Goal: Task Accomplishment & Management: Manage account settings

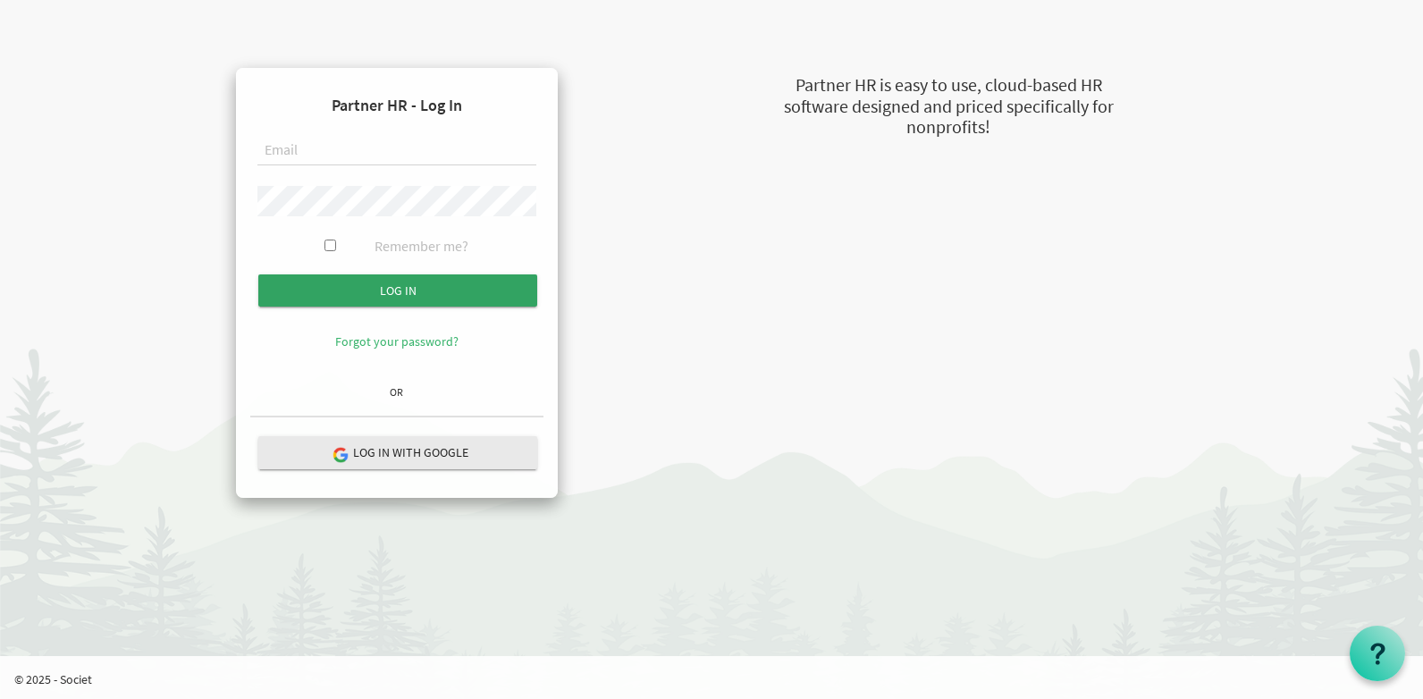
type input "stepcenter@stepind.org"
click at [390, 288] on input "Log in" at bounding box center [397, 290] width 279 height 32
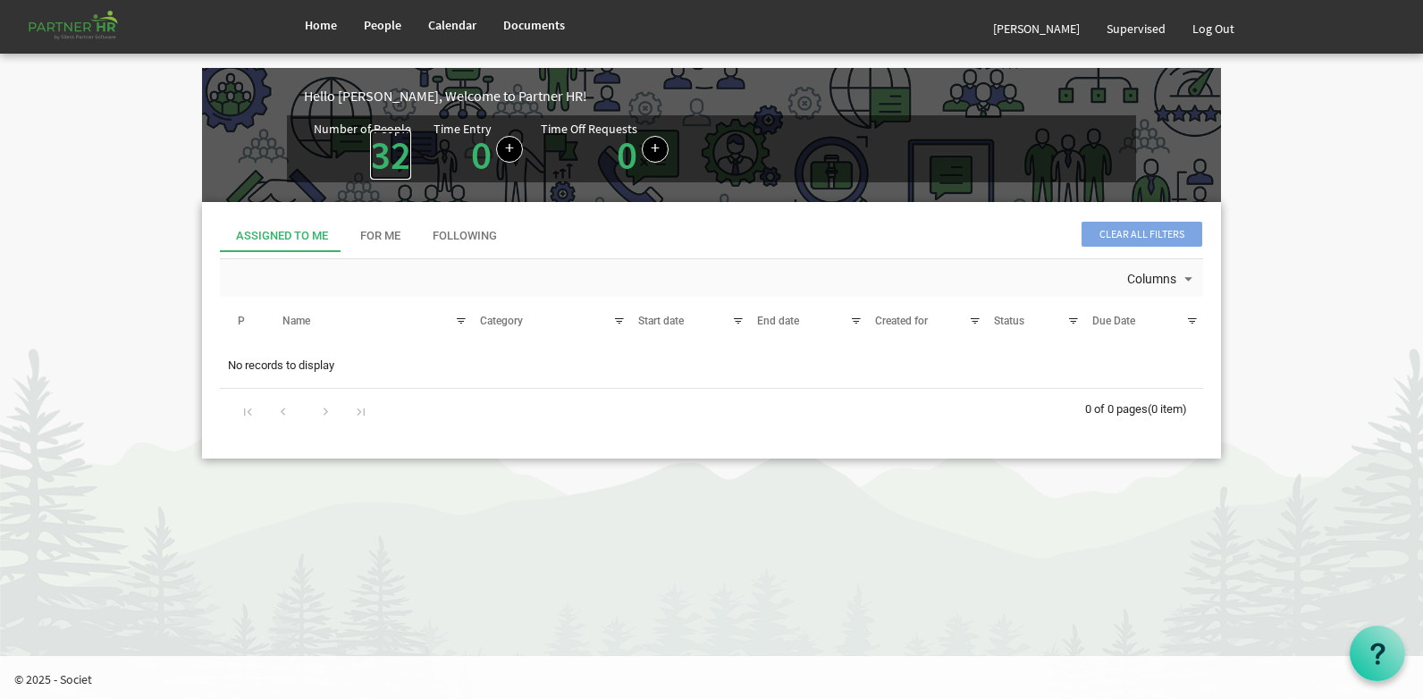
click at [387, 145] on link "32" at bounding box center [390, 155] width 41 height 50
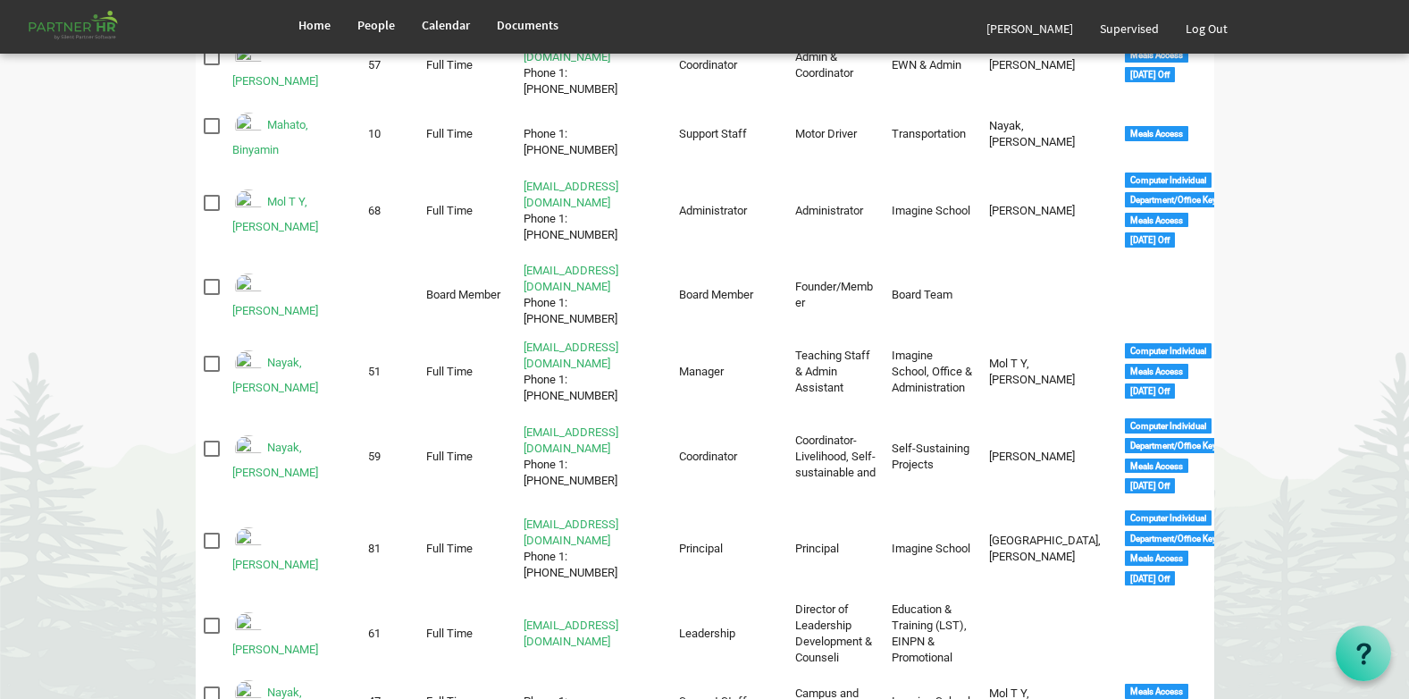
scroll to position [1304, 0]
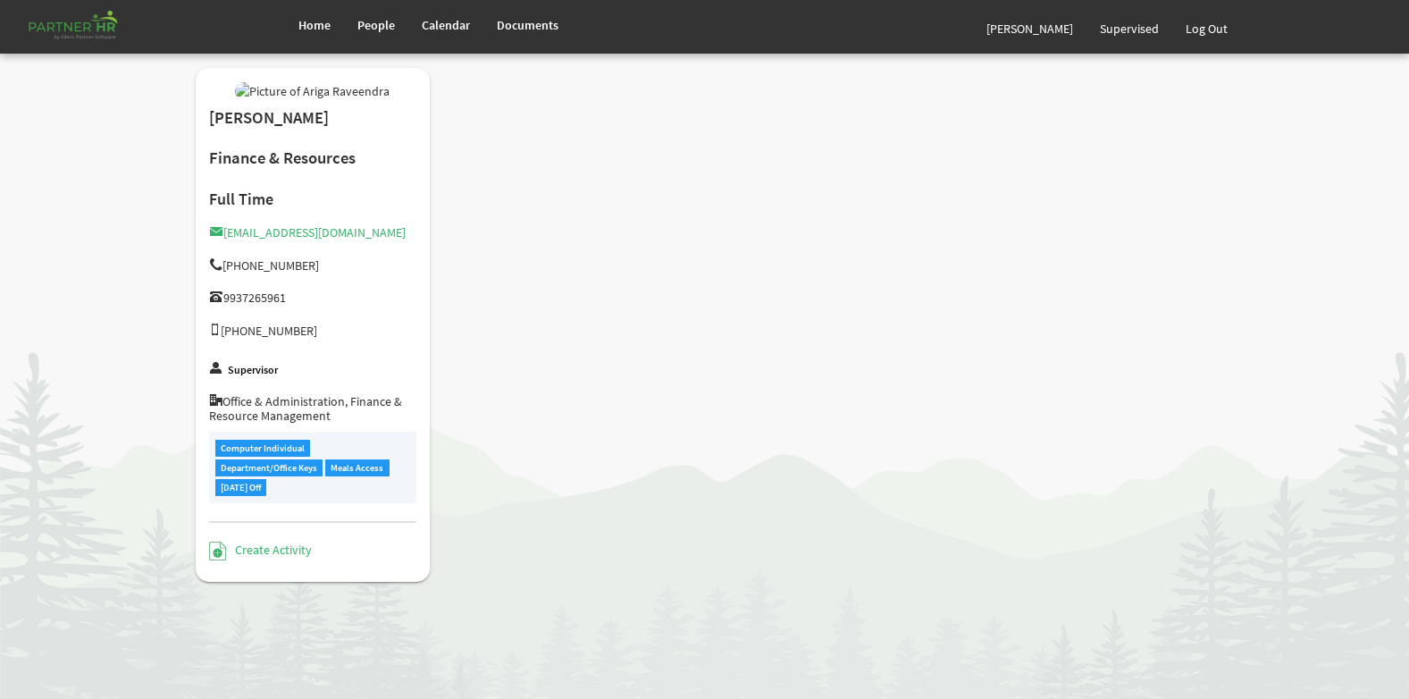
type input "Full Time"
type input "Coordinator"
type input "Abhijit Nayak"
type input "10/4/2022"
type input "Male"
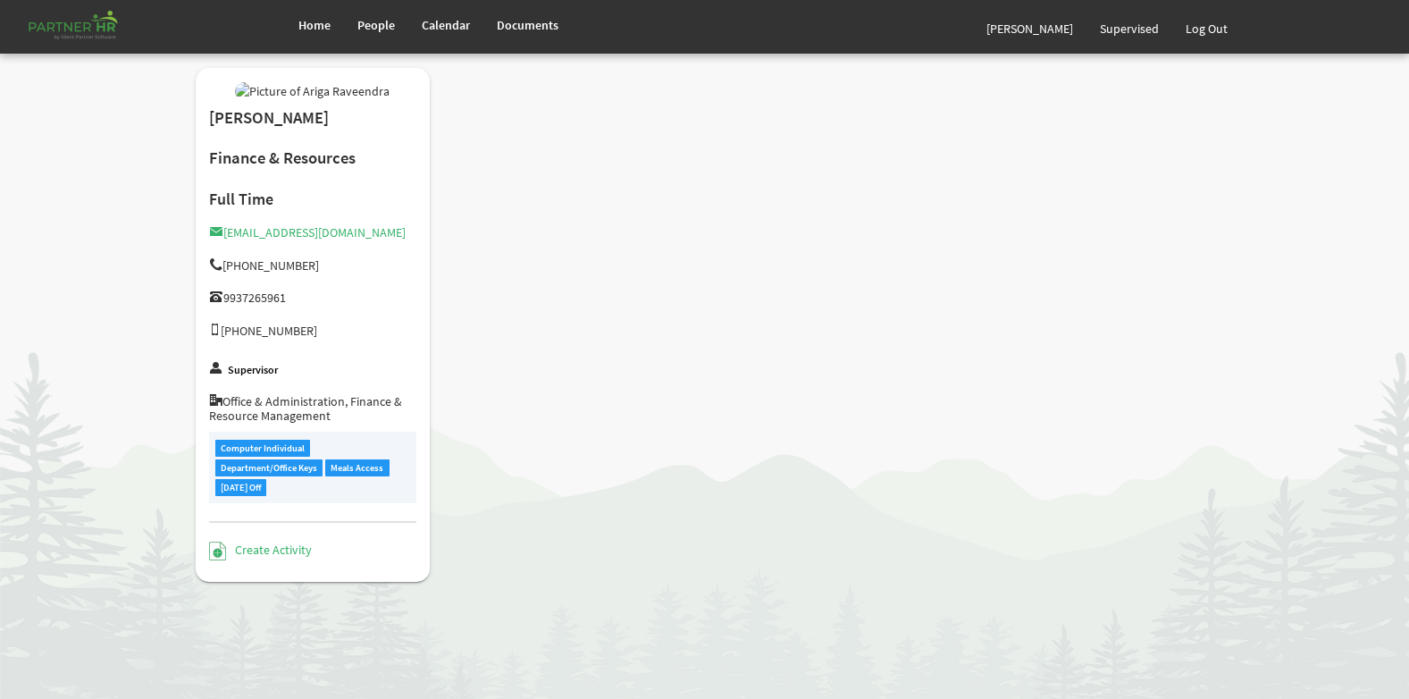
type input "11/16/1983"
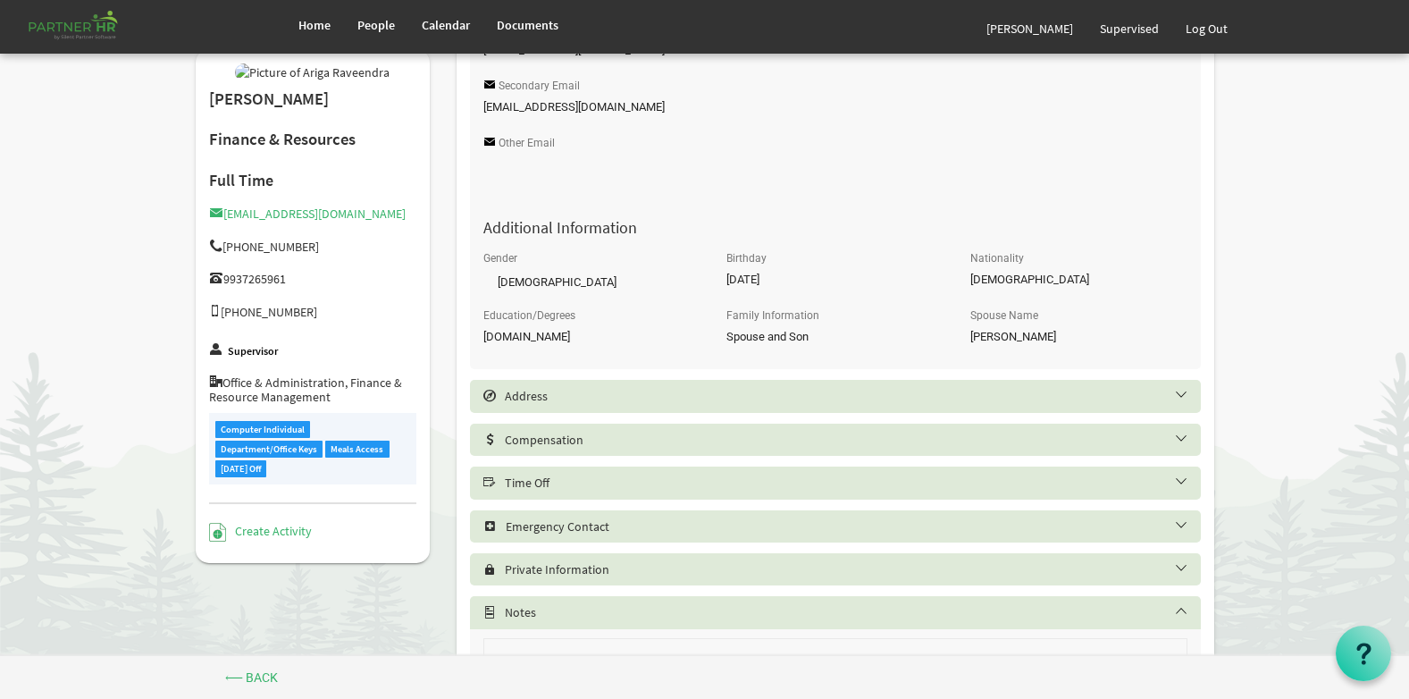
scroll to position [715, 0]
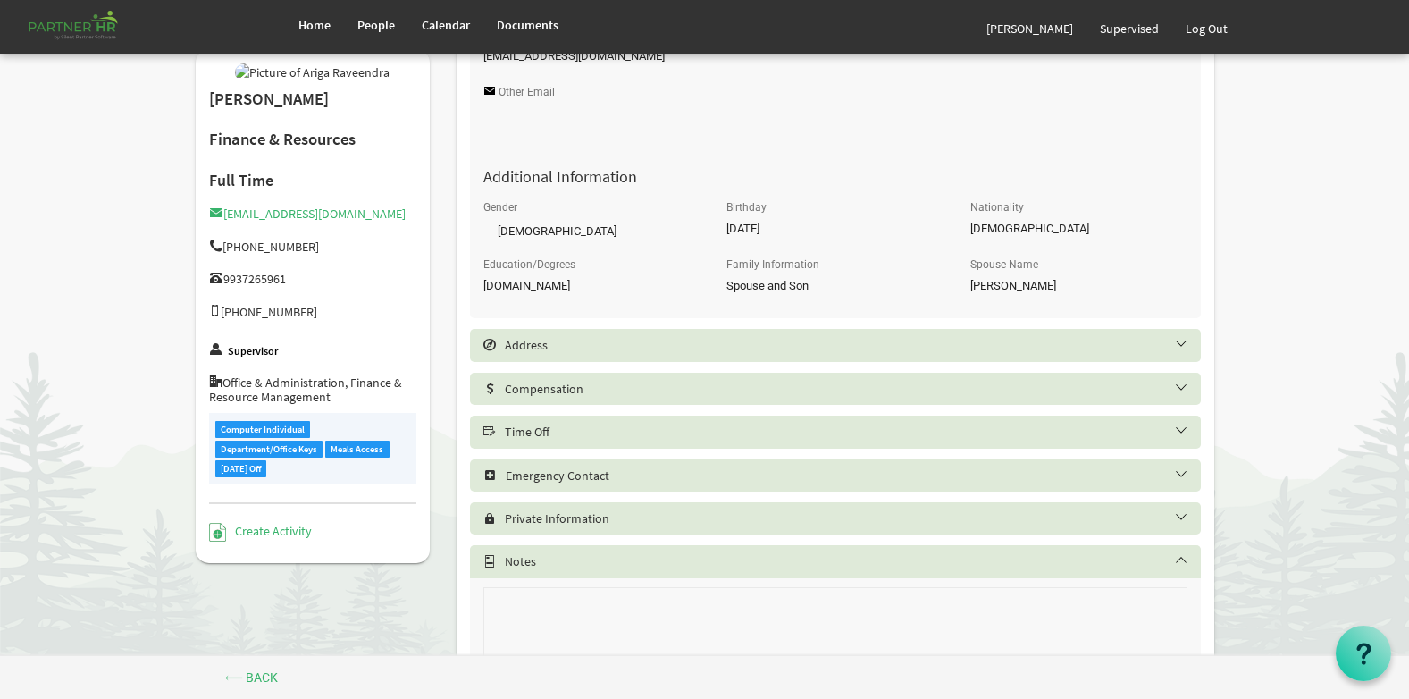
click at [573, 523] on h5 "Private Information" at bounding box center [849, 518] width 731 height 14
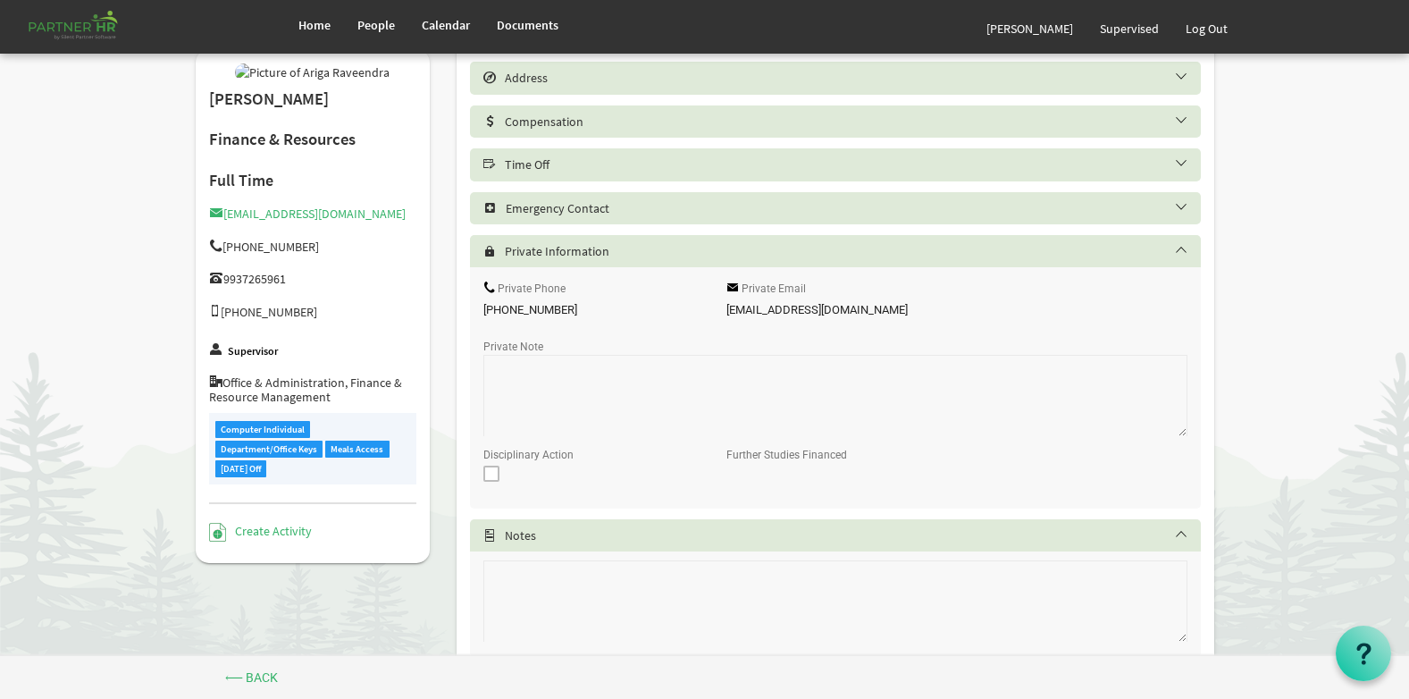
scroll to position [983, 0]
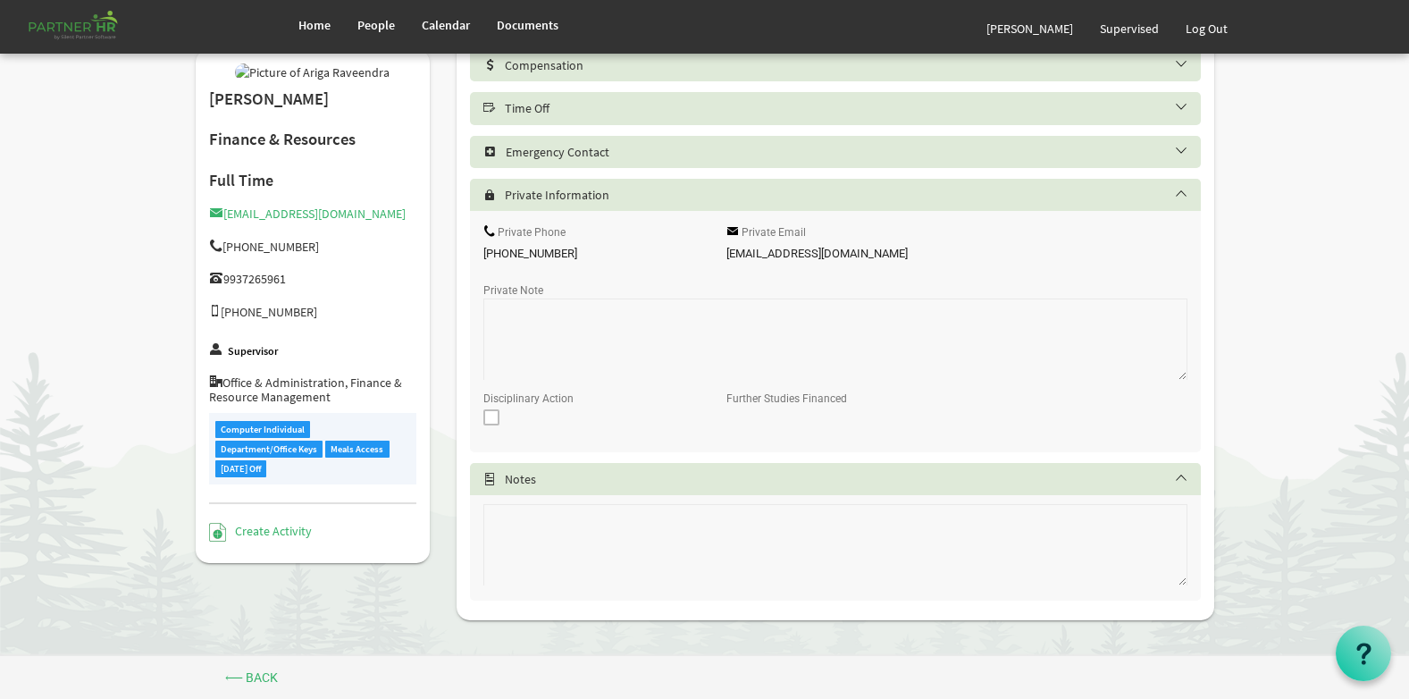
click at [576, 481] on h5 "Notes" at bounding box center [849, 479] width 731 height 14
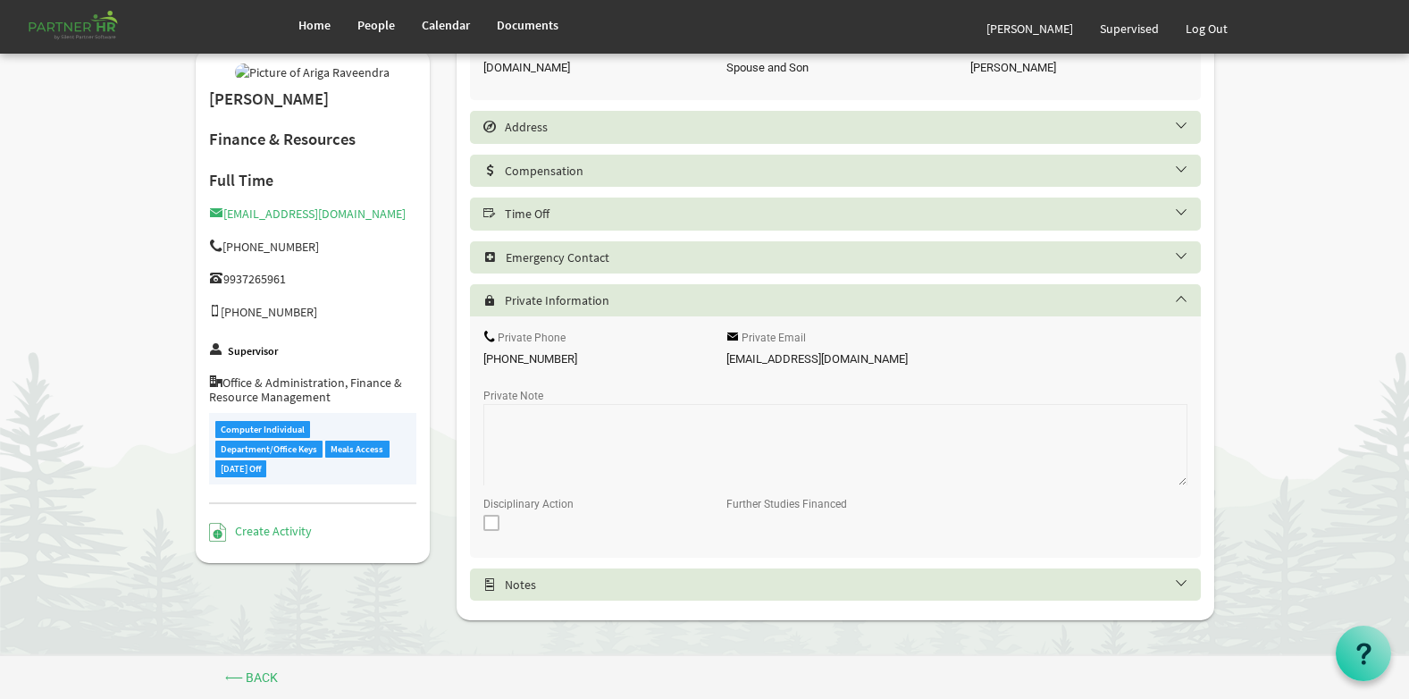
scroll to position [933, 0]
click at [600, 293] on h5 "Private Information" at bounding box center [849, 300] width 731 height 14
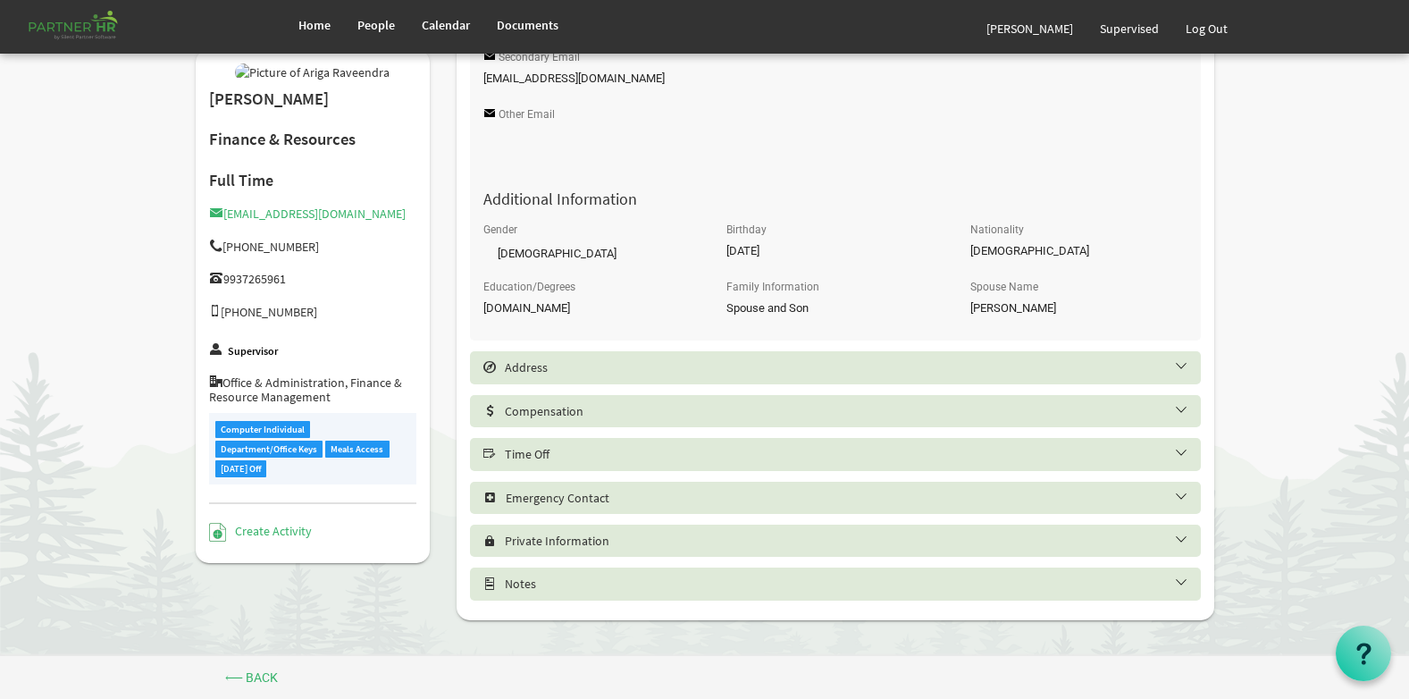
scroll to position [693, 0]
click at [569, 457] on h5 "Time Off" at bounding box center [849, 454] width 731 height 14
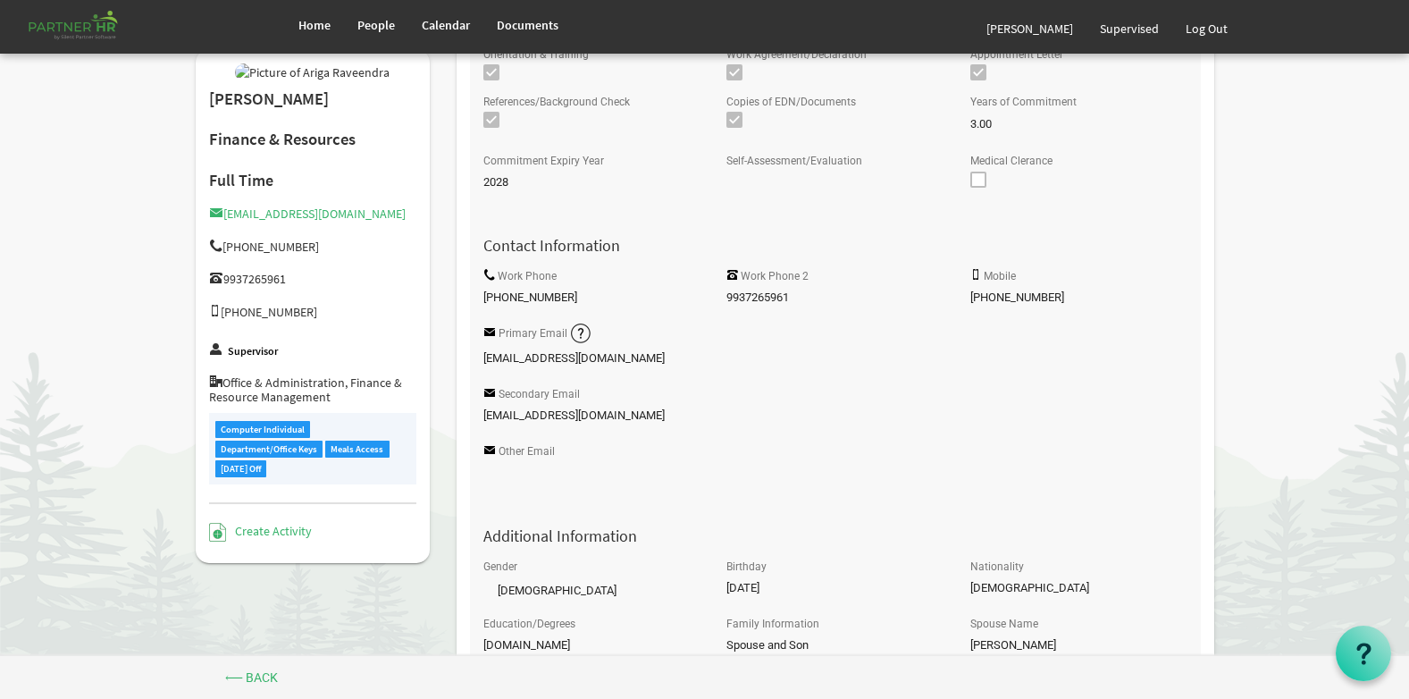
scroll to position [0, 0]
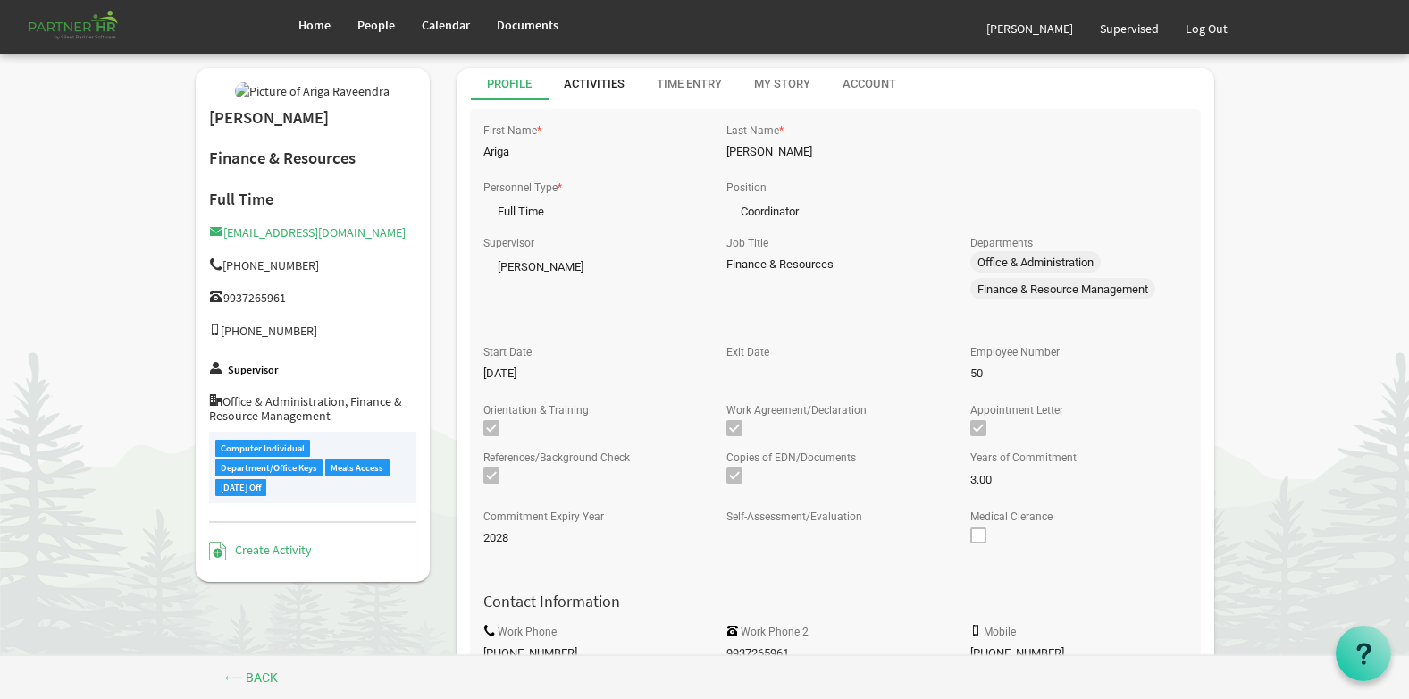
click at [590, 93] on div "Activities" at bounding box center [594, 84] width 61 height 32
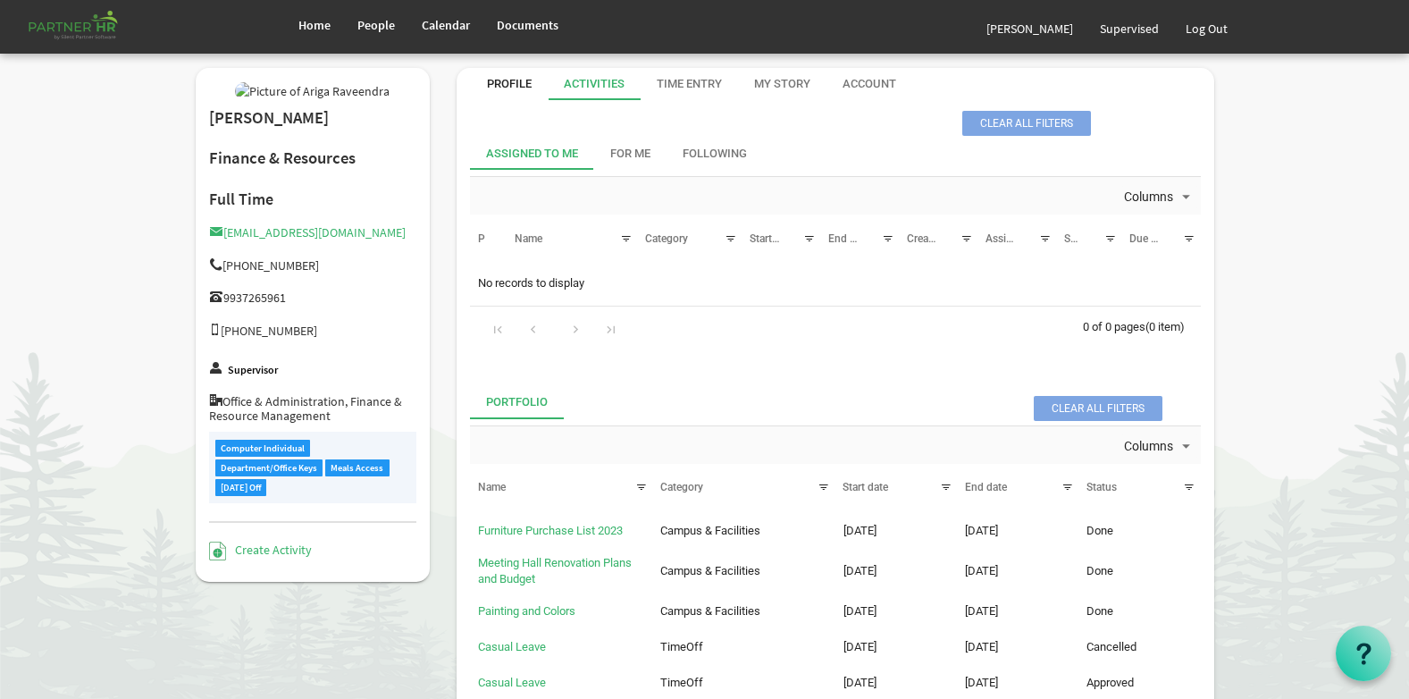
click at [503, 85] on div "Profile" at bounding box center [509, 84] width 45 height 17
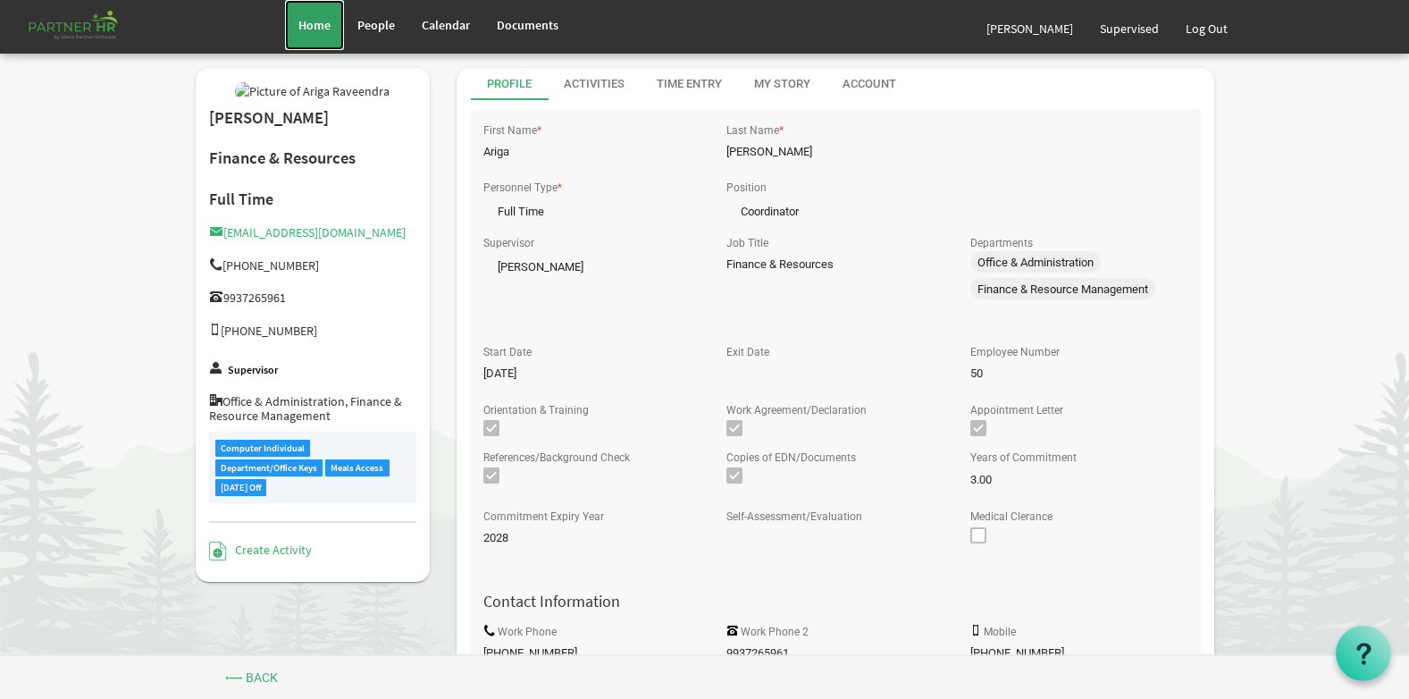
click at [323, 29] on span "Home" at bounding box center [315, 25] width 32 height 16
